Goal: Transaction & Acquisition: Book appointment/travel/reservation

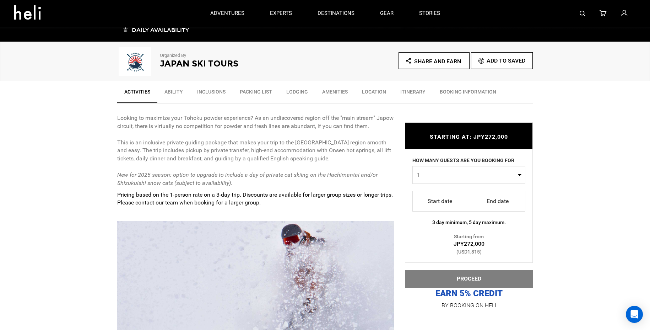
scroll to position [198, 0]
click at [517, 175] on button "1" at bounding box center [469, 175] width 113 height 18
click at [445, 229] on link "4" at bounding box center [469, 230] width 112 height 13
select select "4"
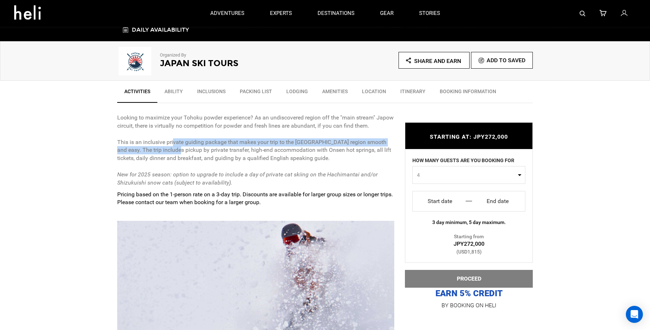
drag, startPoint x: 171, startPoint y: 142, endPoint x: 202, endPoint y: 146, distance: 31.3
click at [171, 147] on p "Looking to maximize your Tohoku powder experience? As an undiscovered region of…" at bounding box center [255, 150] width 277 height 73
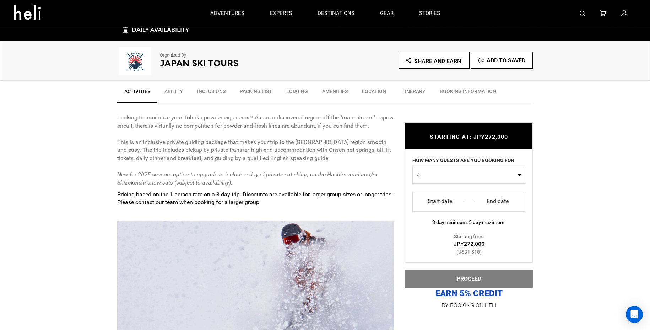
click at [213, 148] on p "Looking to maximize your Tohoku powder experience? As an undiscovered region of…" at bounding box center [255, 150] width 277 height 73
drag, startPoint x: 149, startPoint y: 146, endPoint x: 185, endPoint y: 149, distance: 36.7
click at [185, 149] on p "Looking to maximize your Tohoku powder experience? As an undiscovered region of…" at bounding box center [255, 150] width 277 height 73
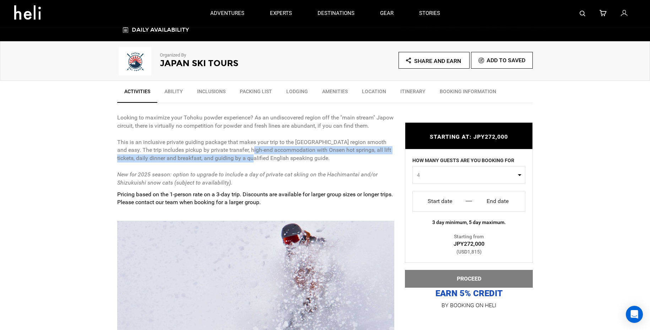
drag, startPoint x: 244, startPoint y: 148, endPoint x: 244, endPoint y: 154, distance: 5.3
click at [244, 154] on p "Looking to maximize your Tohoku powder experience? As an undiscovered region of…" at bounding box center [255, 150] width 277 height 73
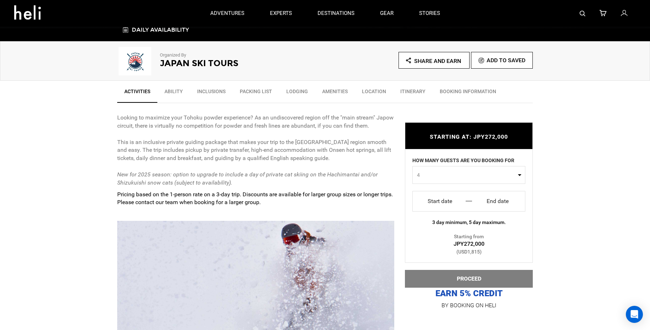
drag, startPoint x: 222, startPoint y: 169, endPoint x: 281, endPoint y: 173, distance: 58.7
click at [281, 173] on em "New for 2025 season: option to upgrade to include a day of private cat skiing o…" at bounding box center [247, 178] width 260 height 15
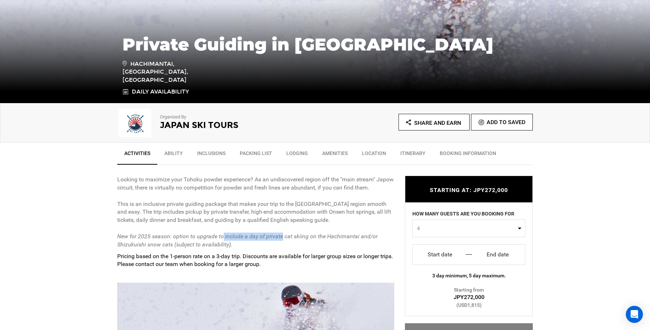
scroll to position [138, 0]
